Goal: Task Accomplishment & Management: Use online tool/utility

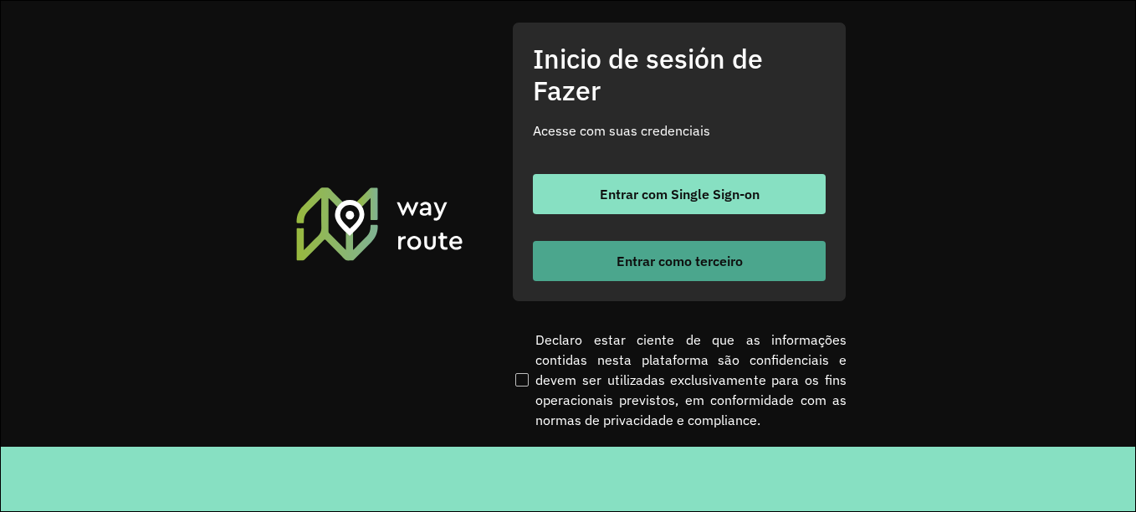
click at [665, 254] on font "Entrar como terceiro" at bounding box center [680, 261] width 126 height 17
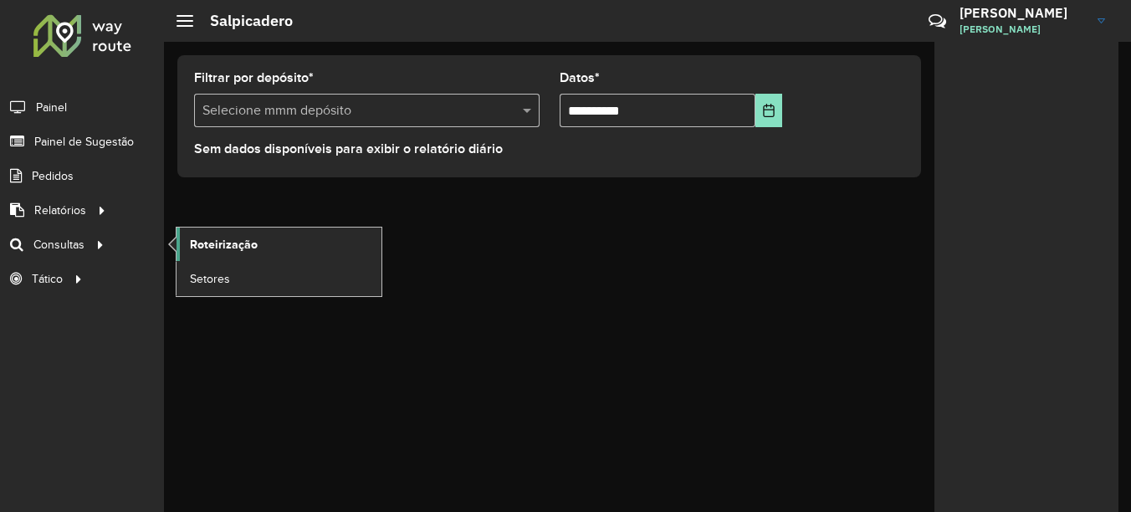
click at [225, 244] on span "Roteirização" at bounding box center [224, 245] width 68 height 18
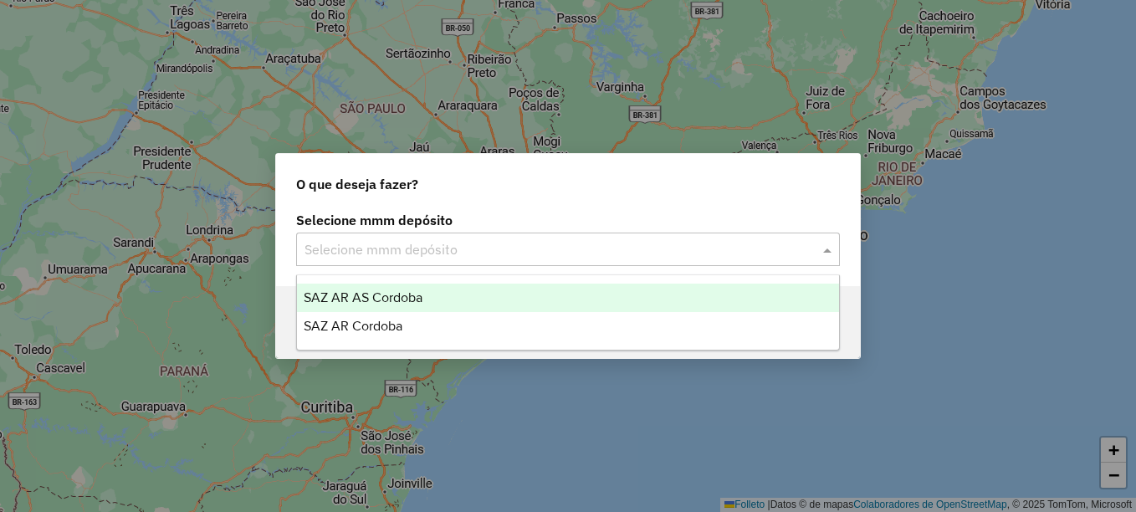
click at [510, 249] on input "text" at bounding box center [551, 250] width 494 height 20
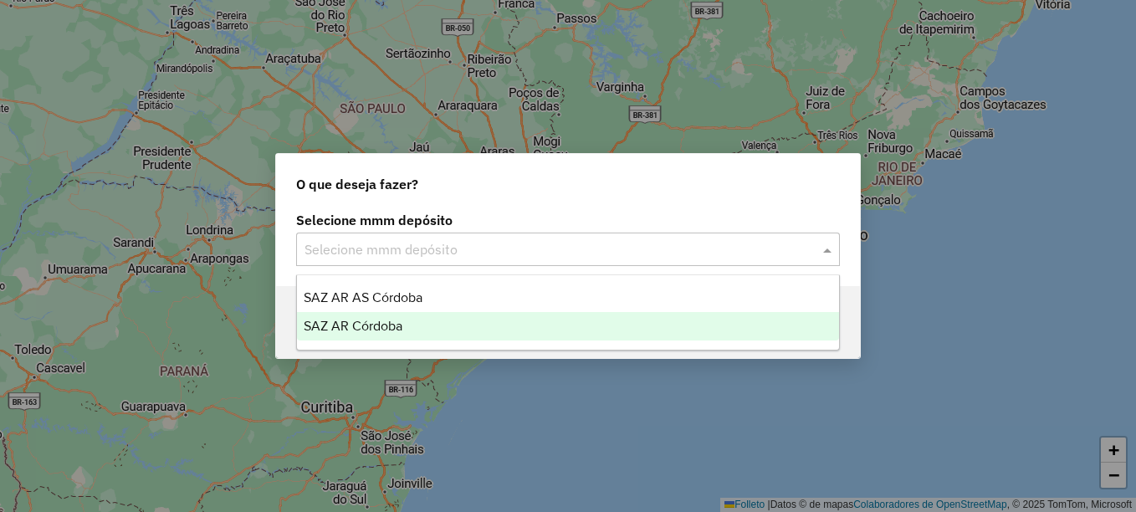
click at [397, 318] on div "SAZ AR Córdoba" at bounding box center [568, 326] width 542 height 28
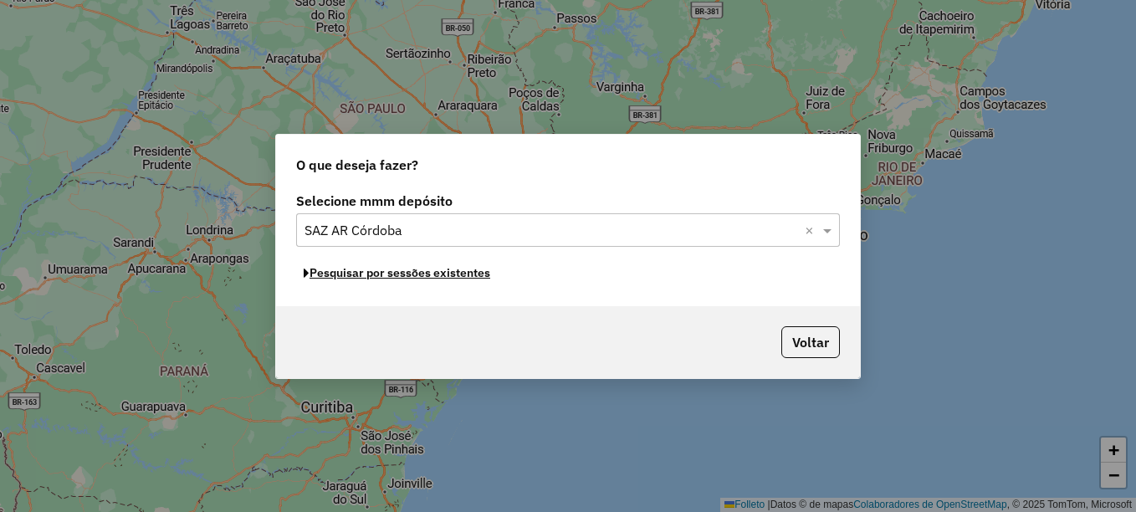
click at [453, 277] on font "Pesquisar por sessões existentes" at bounding box center [400, 272] width 181 height 15
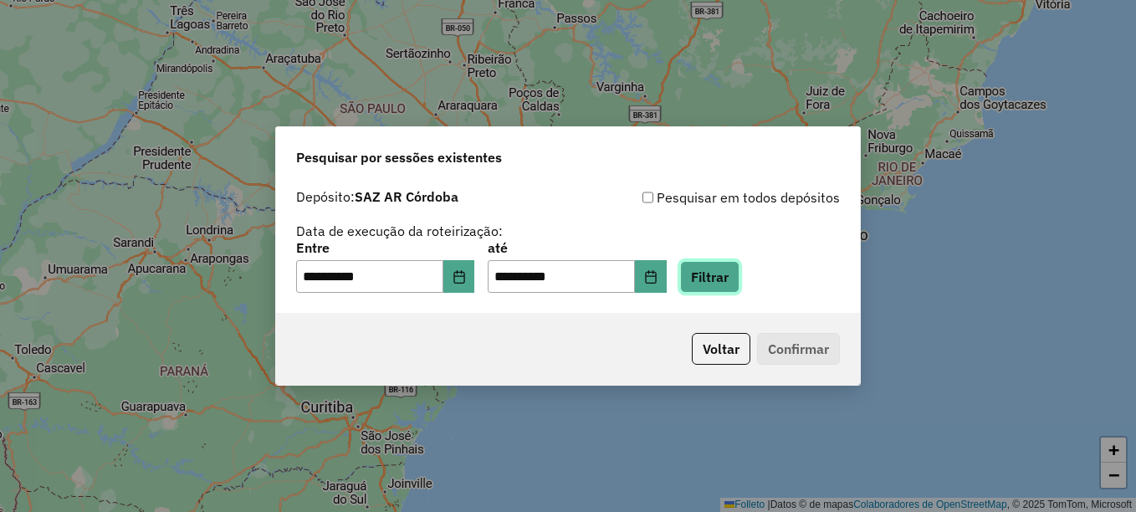
click at [726, 279] on button "Filtrar" at bounding box center [709, 277] width 59 height 32
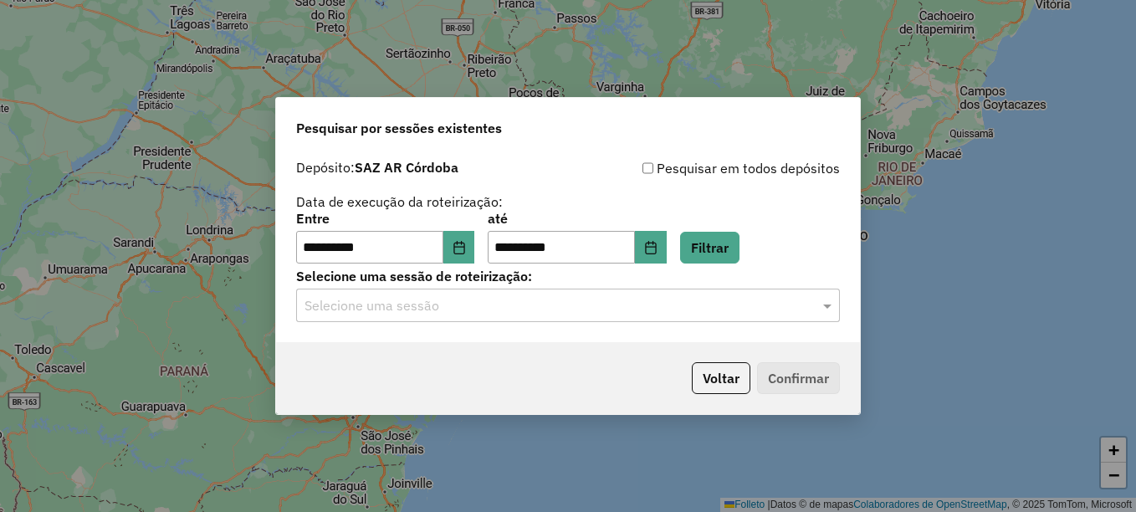
click at [528, 308] on input "text" at bounding box center [551, 306] width 494 height 20
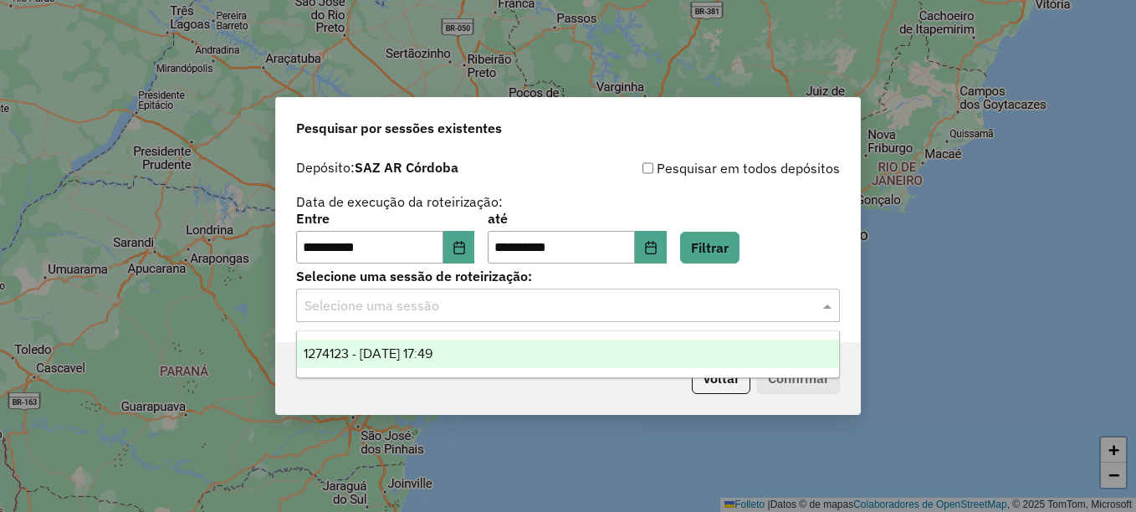
click at [432, 357] on span "1274123 - 12/09/2025 17:49" at bounding box center [368, 353] width 129 height 14
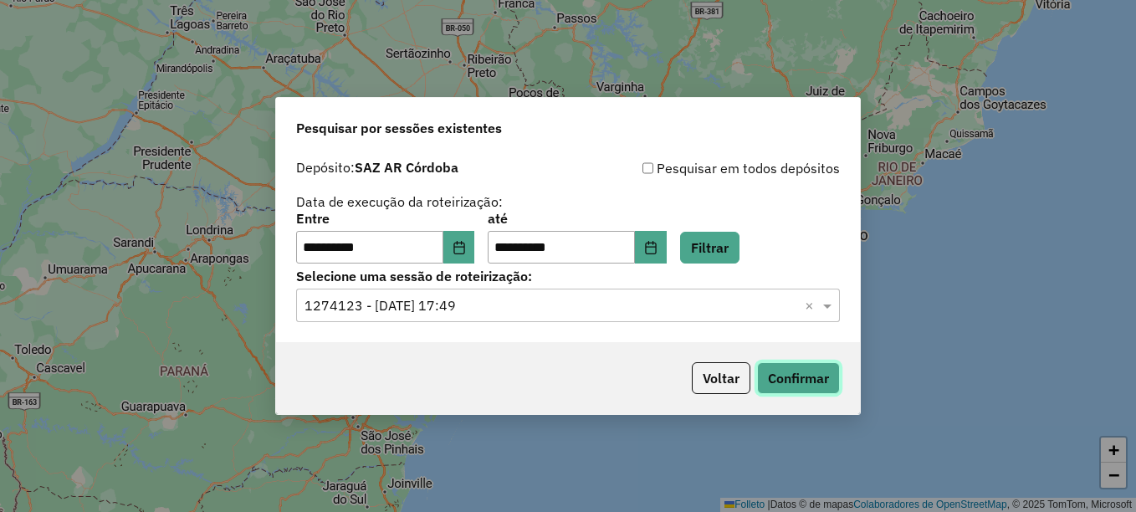
click at [797, 373] on button "Confirmar" at bounding box center [798, 378] width 83 height 32
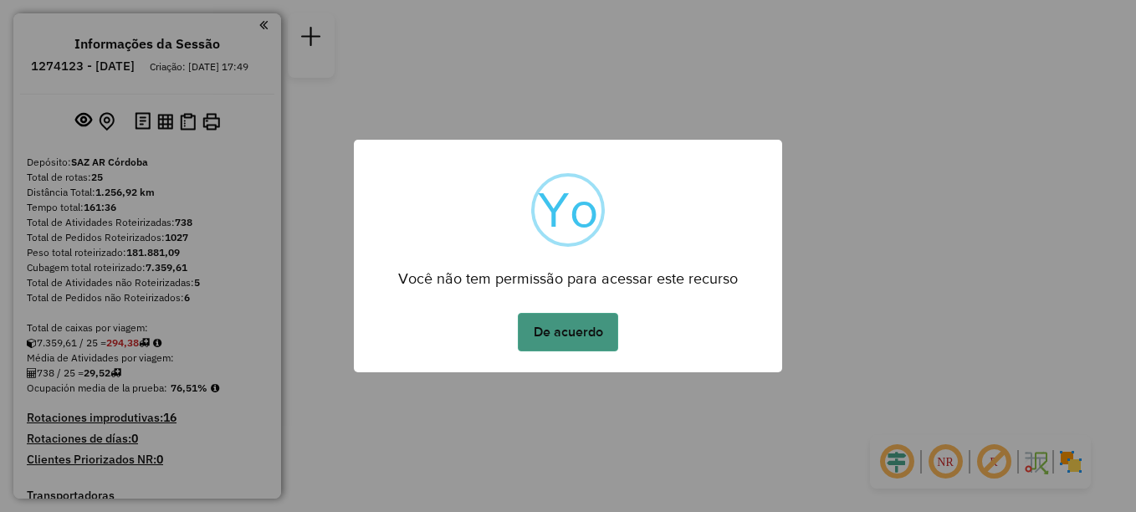
click at [589, 339] on button "De acuerdo" at bounding box center [568, 332] width 100 height 38
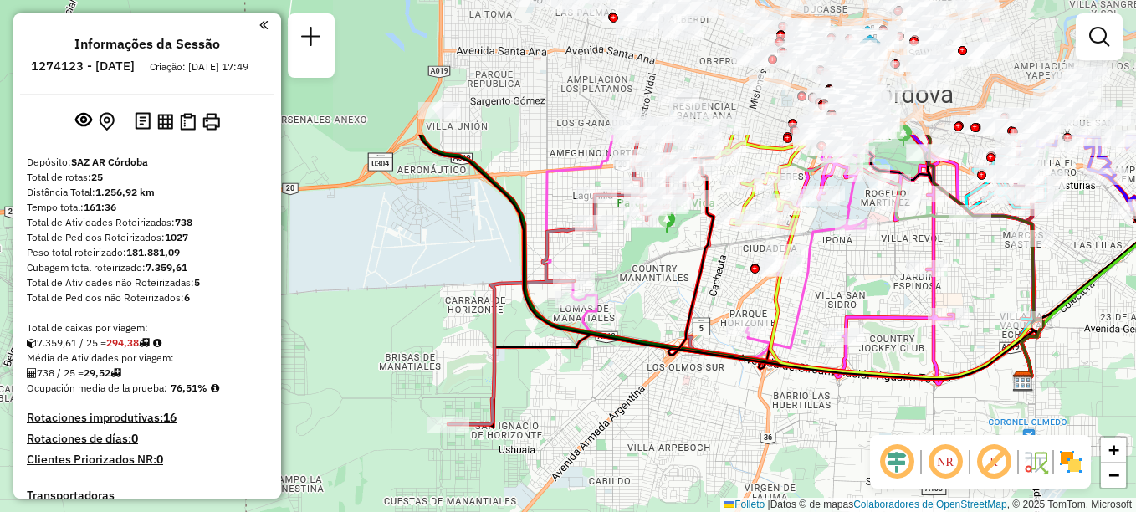
drag, startPoint x: 539, startPoint y: 324, endPoint x: 530, endPoint y: 382, distance: 59.3
click at [530, 382] on div "Janela de atendimento Grade de atendimento Capacidade Transportadoras Veículos …" at bounding box center [568, 256] width 1136 height 512
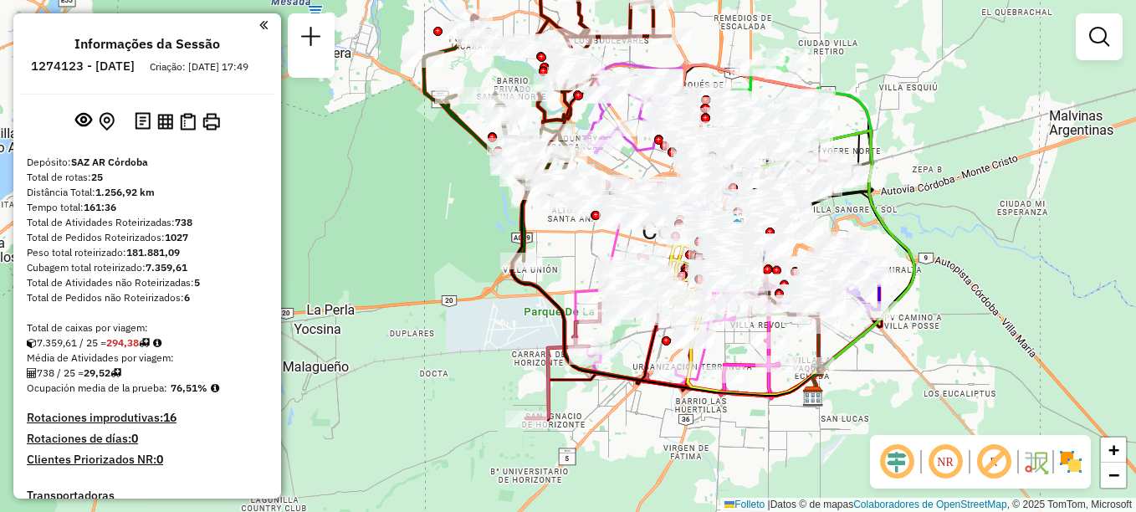
drag, startPoint x: 544, startPoint y: 255, endPoint x: 539, endPoint y: 286, distance: 31.4
click at [539, 286] on icon at bounding box center [666, 283] width 309 height 227
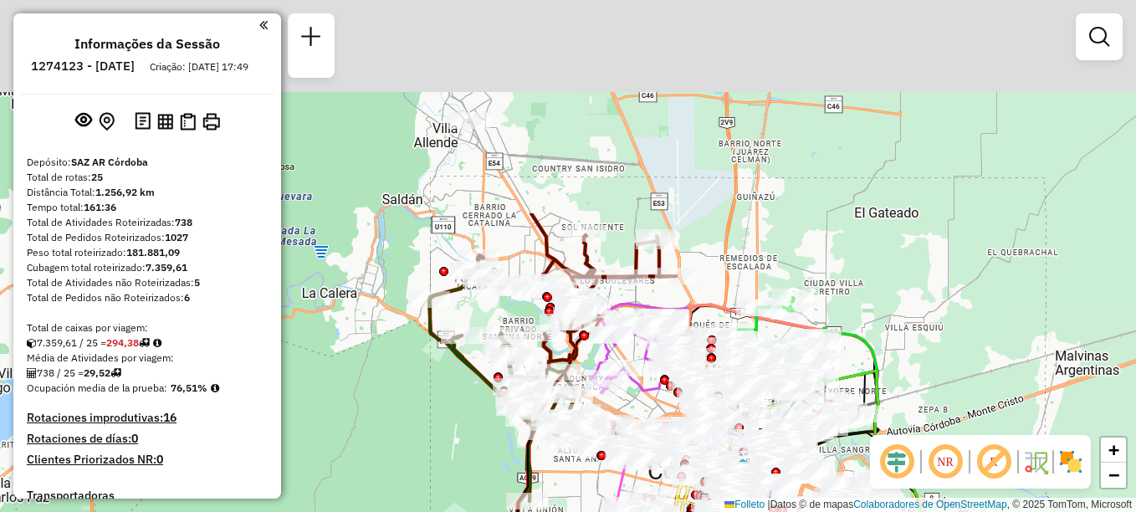
drag, startPoint x: 644, startPoint y: 267, endPoint x: 635, endPoint y: 354, distance: 87.5
click at [635, 354] on div "Rota 3 - Placa AG870PY 0000140939 - [PERSON_NAME] de atendimento Grade de atend…" at bounding box center [568, 256] width 1136 height 512
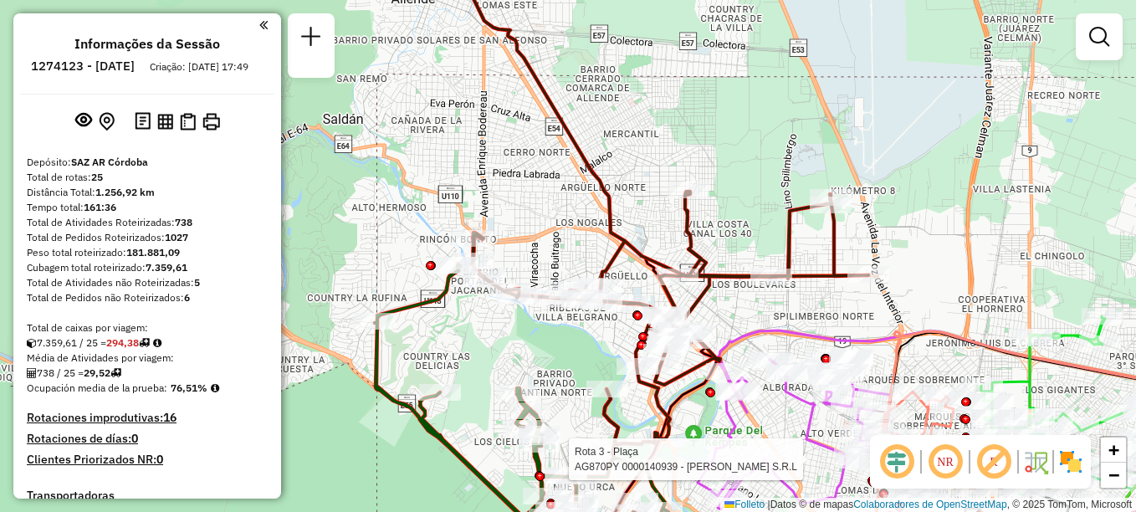
drag, startPoint x: 507, startPoint y: 417, endPoint x: 645, endPoint y: 395, distance: 139.9
click at [645, 395] on div "Rota 3 - Plaça AG870PY 0000140939 - [PERSON_NAME] de atendimento Grade de atend…" at bounding box center [568, 256] width 1136 height 512
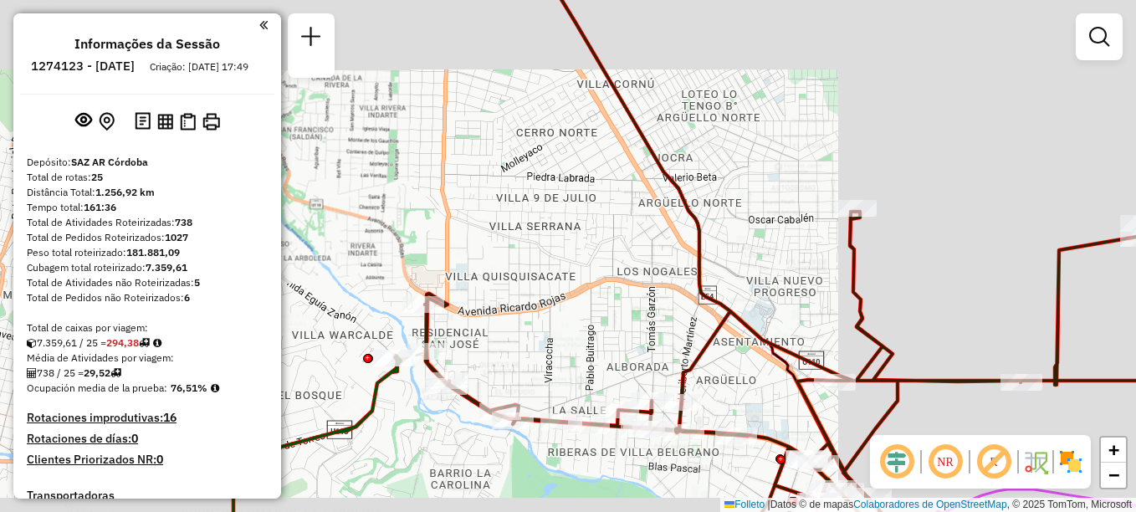
drag, startPoint x: 703, startPoint y: 376, endPoint x: 499, endPoint y: 320, distance: 211.7
click at [499, 320] on div "Rota 3 - Plaça AG870PY 0000140939 - [PERSON_NAME] de atendimento Grade de atend…" at bounding box center [568, 256] width 1136 height 512
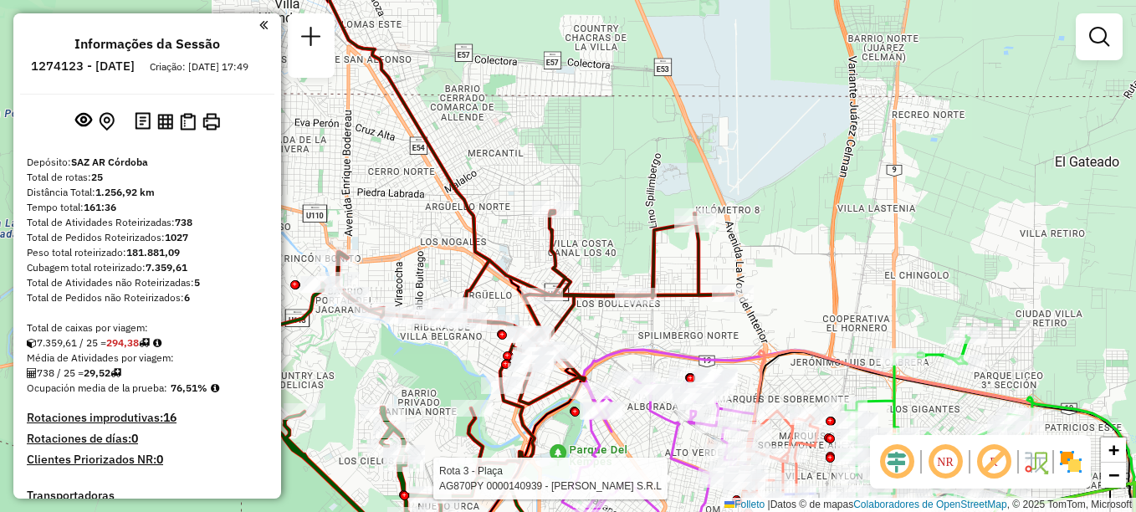
drag, startPoint x: 654, startPoint y: 274, endPoint x: 639, endPoint y: 274, distance: 15.1
click at [639, 274] on div "Rota 3 - Plaça AG870PY 0000140939 - [PERSON_NAME] de atendimento Grade de atend…" at bounding box center [568, 256] width 1136 height 512
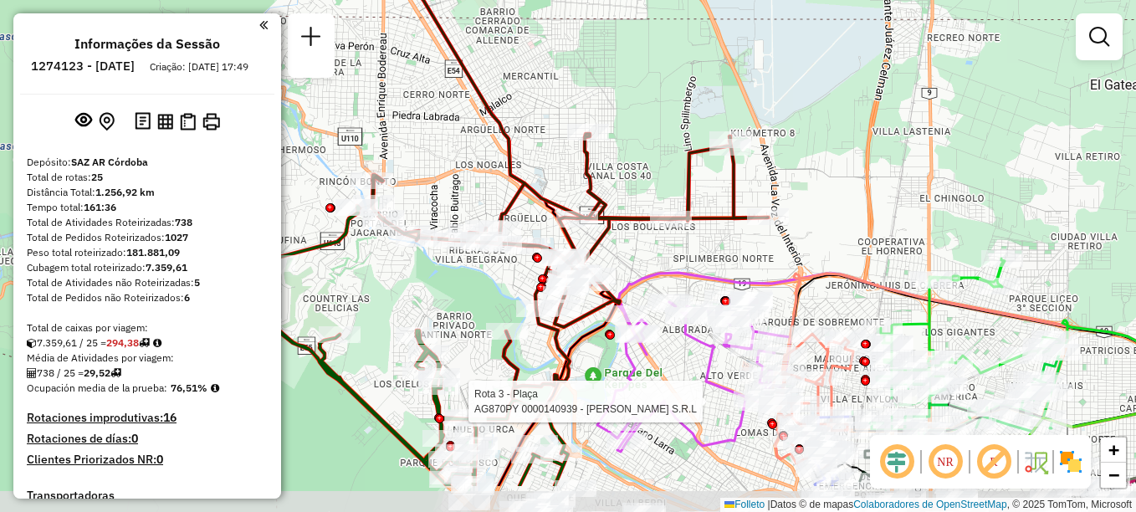
drag, startPoint x: 620, startPoint y: 447, endPoint x: 655, endPoint y: 370, distance: 84.6
click at [655, 370] on div "Rota 3 - Plaça AG870PY 0000140939 - [PERSON_NAME] de atendimento Grade de atend…" at bounding box center [568, 256] width 1136 height 512
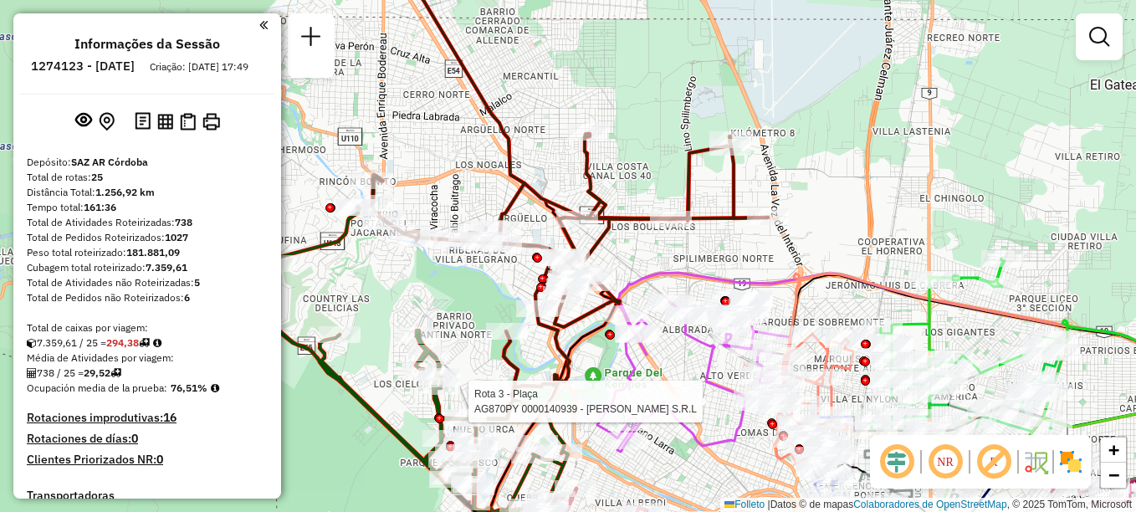
click at [655, 370] on div "Rota 3 - Plaça AG870PY 0000140939 - [PERSON_NAME] de atendimento Grade de atend…" at bounding box center [568, 256] width 1136 height 512
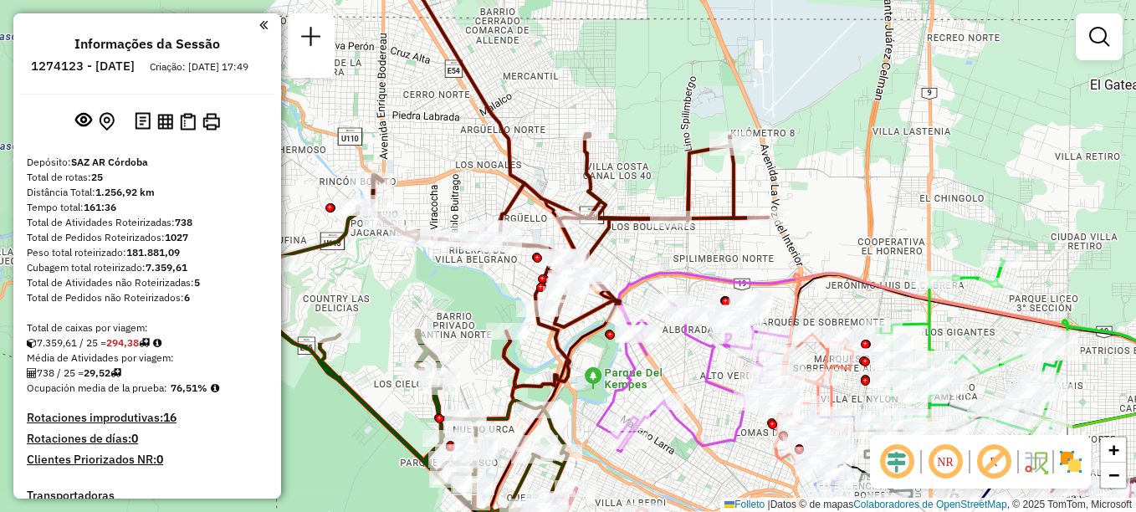
drag, startPoint x: 719, startPoint y: 243, endPoint x: 718, endPoint y: 345, distance: 102.9
click at [718, 345] on icon at bounding box center [570, 168] width 396 height 438
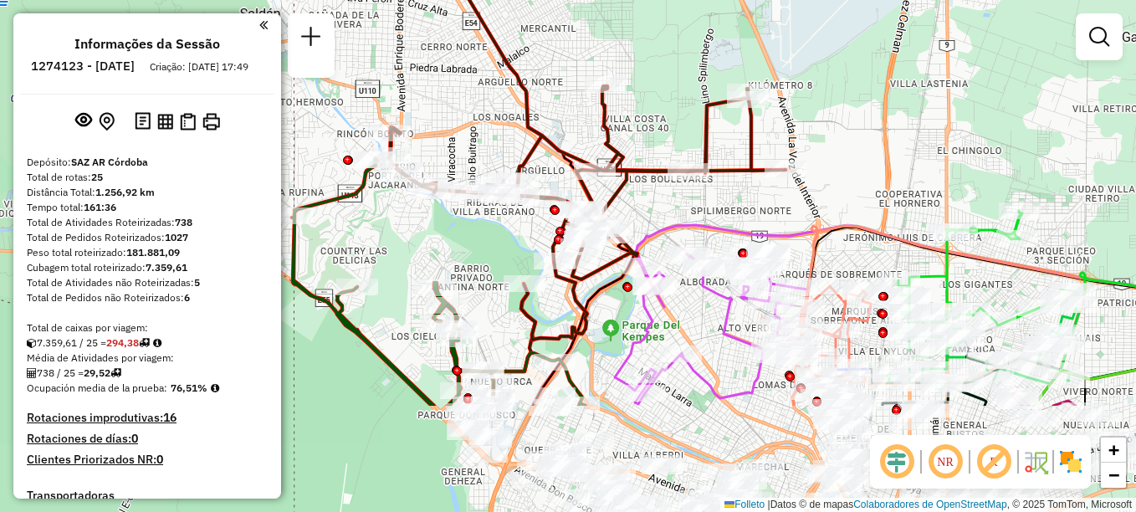
drag, startPoint x: 680, startPoint y: 305, endPoint x: 638, endPoint y: 148, distance: 162.7
click at [638, 148] on div "Janela de atendimento Grade de atendimento Capacidade Transportadoras Veículos …" at bounding box center [568, 256] width 1136 height 512
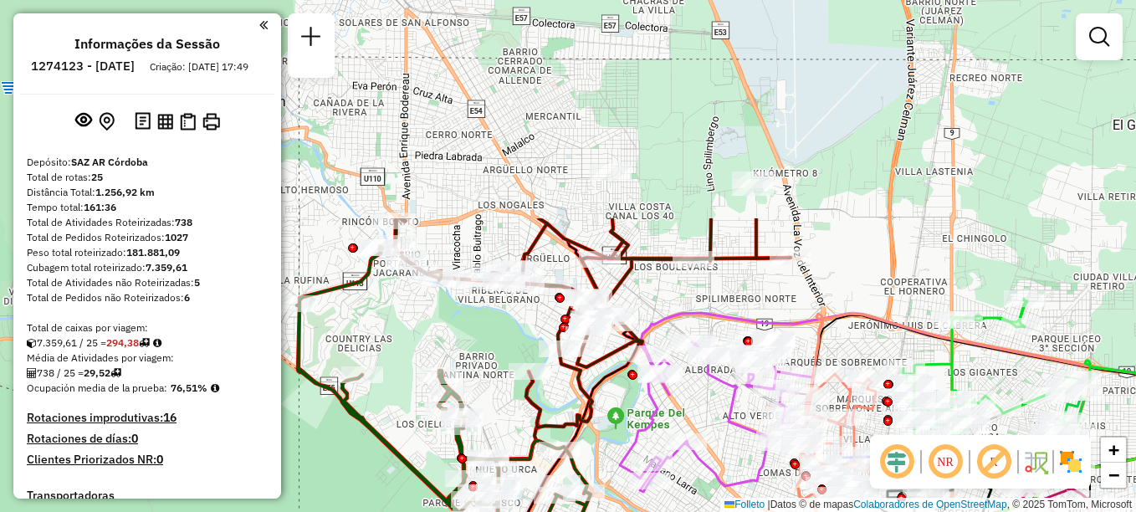
drag, startPoint x: 689, startPoint y: 262, endPoint x: 683, endPoint y: 510, distance: 248.5
click at [680, 511] on html "Aguarde... Pop-up bloqueado! Seu navegador bloqueou automáticamente a abertura …" at bounding box center [568, 256] width 1136 height 512
